Goal: Navigation & Orientation: Find specific page/section

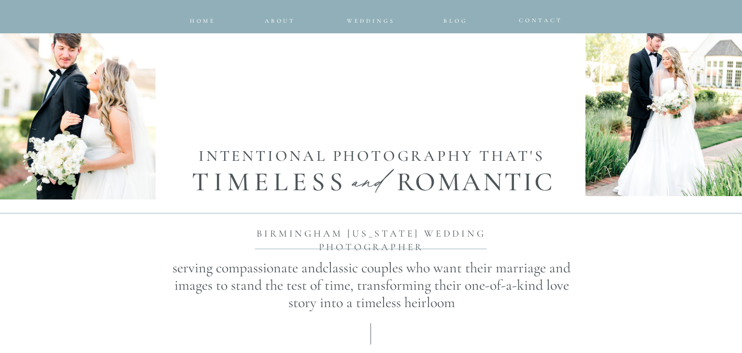
scroll to position [480, 0]
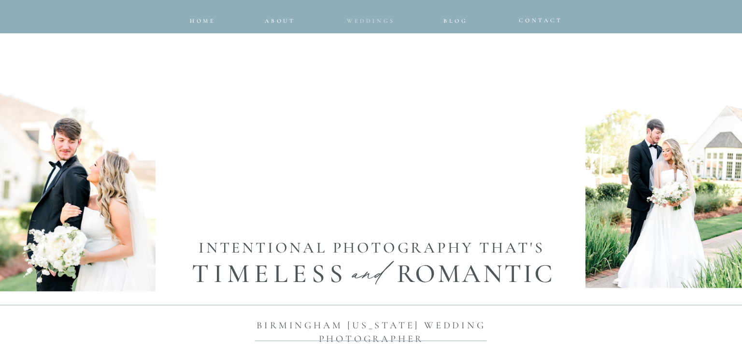
click at [379, 24] on span "Weddings" at bounding box center [371, 20] width 48 height 7
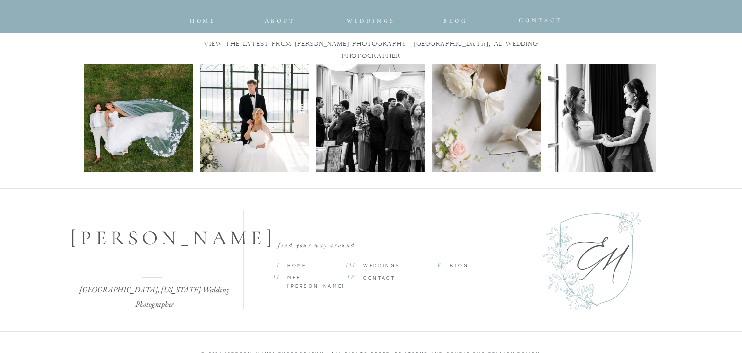
scroll to position [4573, 0]
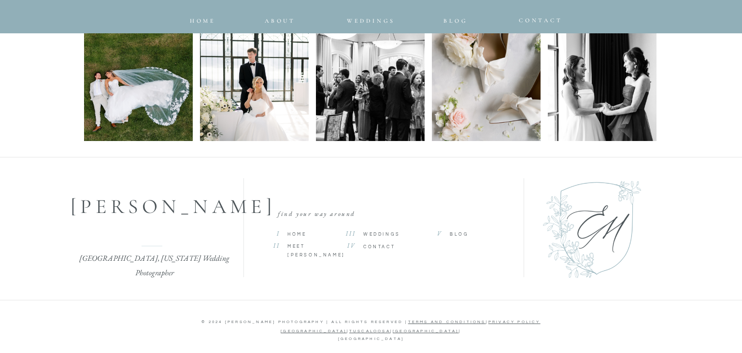
click at [376, 233] on span "Weddings" at bounding box center [381, 234] width 37 height 4
click at [385, 234] on span "Weddings" at bounding box center [381, 234] width 37 height 4
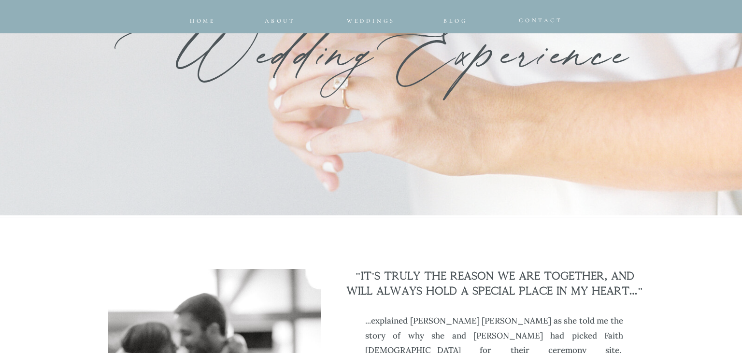
scroll to position [155, 0]
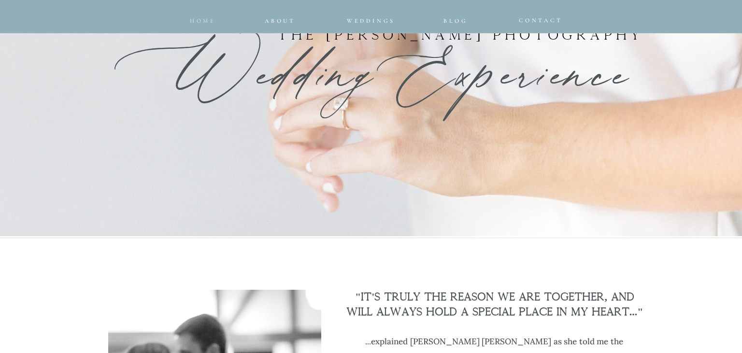
click at [194, 19] on span "home" at bounding box center [203, 20] width 26 height 7
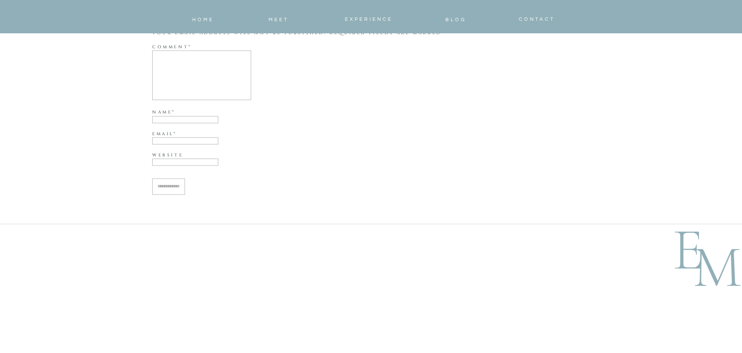
scroll to position [4325, 0]
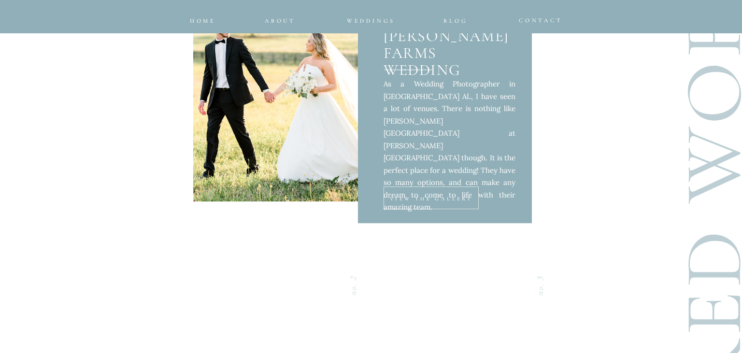
scroll to position [3403, 0]
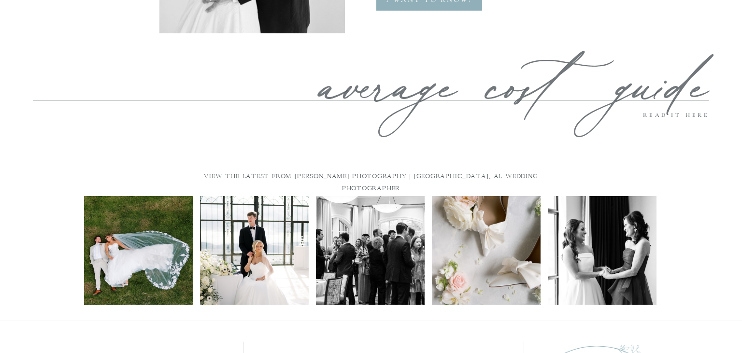
scroll to position [3947, 0]
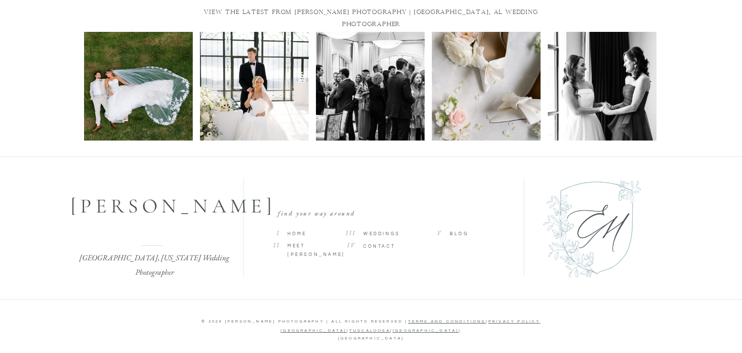
click at [456, 234] on span "Blog" at bounding box center [458, 234] width 19 height 4
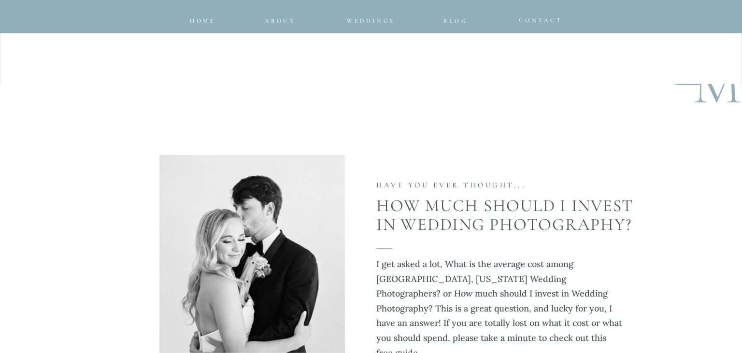
scroll to position [4555, 0]
